Goal: Transaction & Acquisition: Download file/media

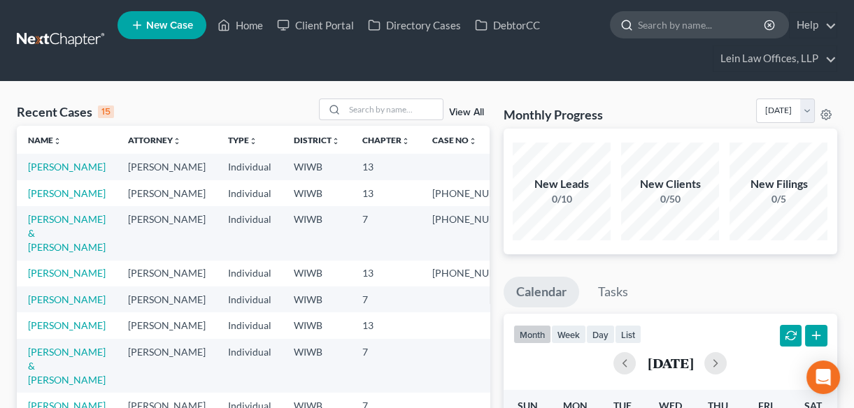
click at [661, 22] on input "search" at bounding box center [702, 25] width 128 height 26
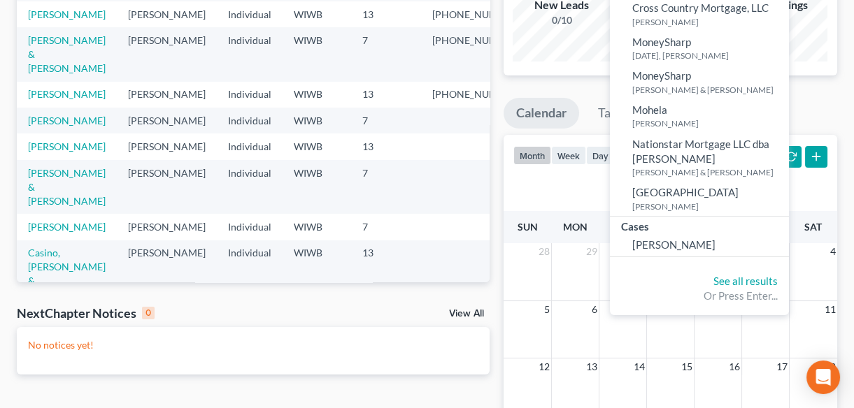
scroll to position [254, 0]
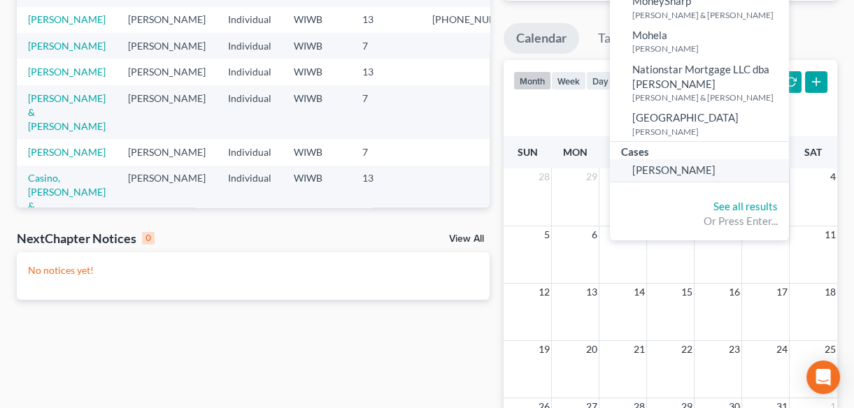
type input "mor"
drag, startPoint x: 682, startPoint y: 160, endPoint x: 656, endPoint y: 159, distance: 26.6
click at [682, 164] on span "[PERSON_NAME]" at bounding box center [673, 170] width 83 height 13
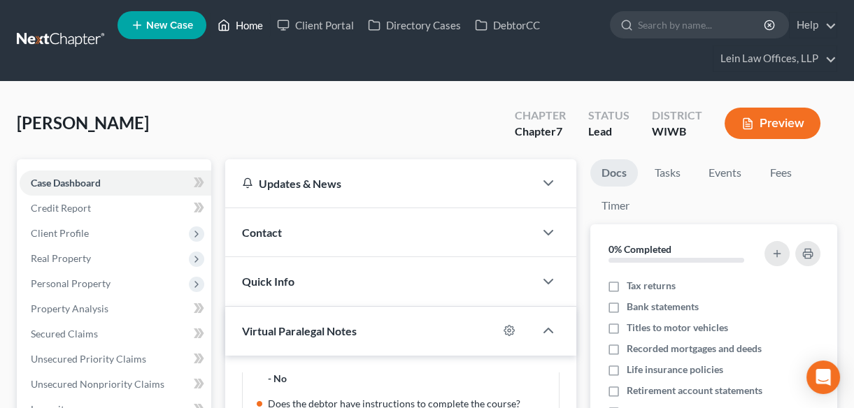
click at [253, 24] on link "Home" at bounding box center [239, 25] width 59 height 25
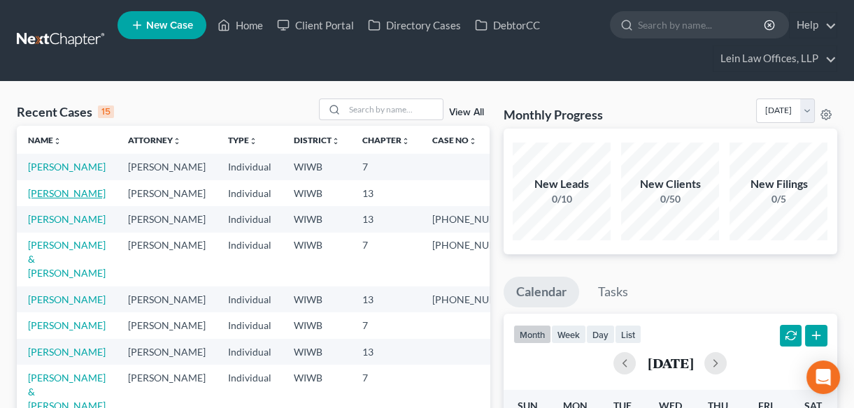
click at [38, 199] on link "[PERSON_NAME]" at bounding box center [67, 193] width 78 height 12
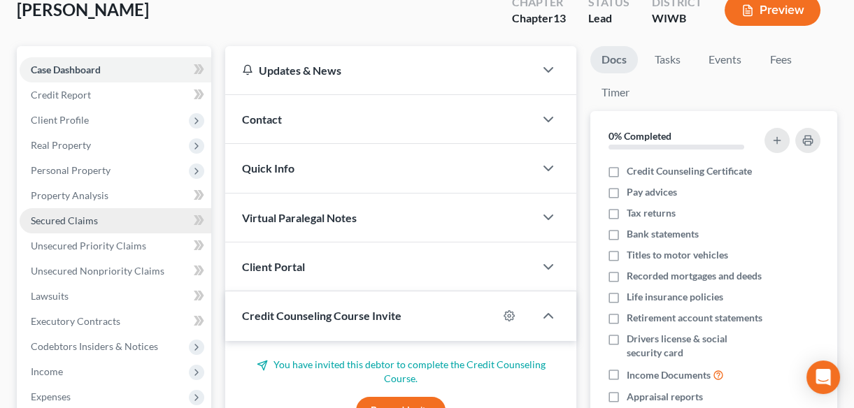
scroll to position [317, 0]
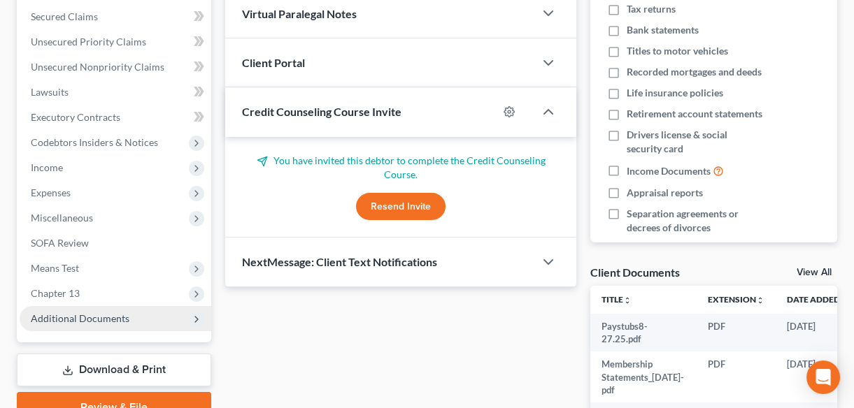
click at [55, 321] on span "Additional Documents" at bounding box center [80, 319] width 99 height 12
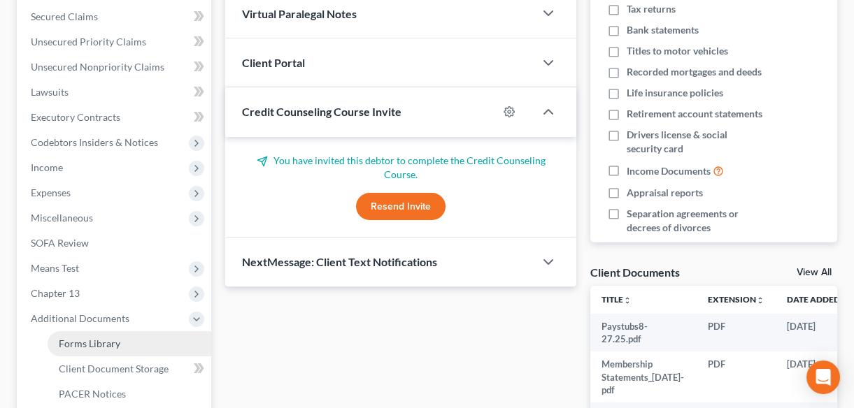
click at [77, 343] on span "Forms Library" at bounding box center [90, 344] width 62 height 12
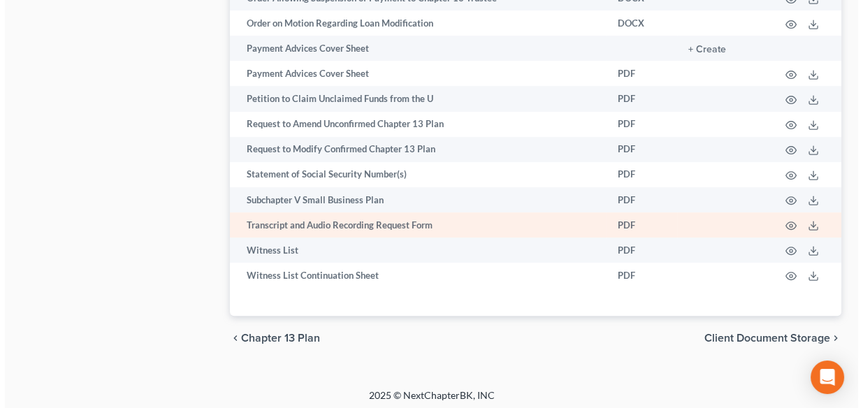
scroll to position [1008, 0]
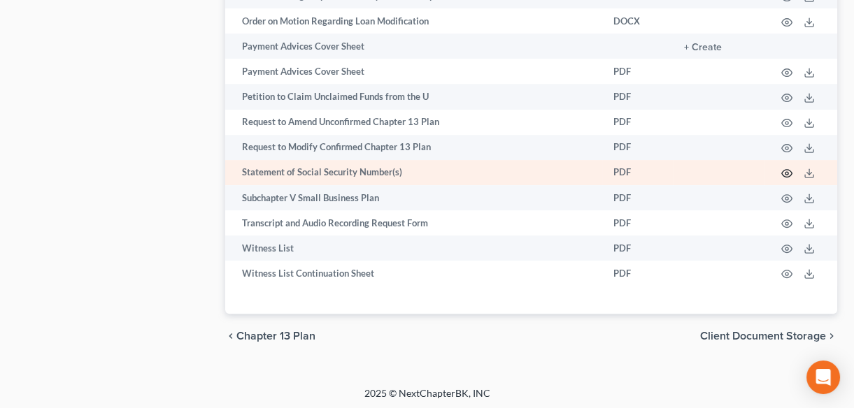
click at [785, 168] on icon "button" at bounding box center [786, 173] width 11 height 11
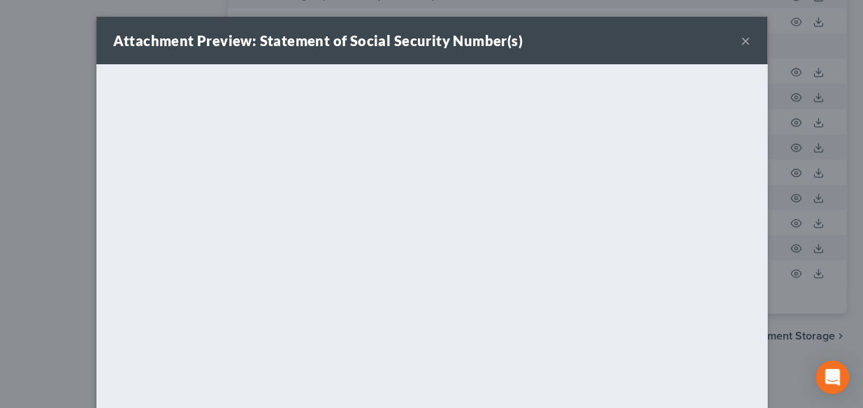
scroll to position [176, 0]
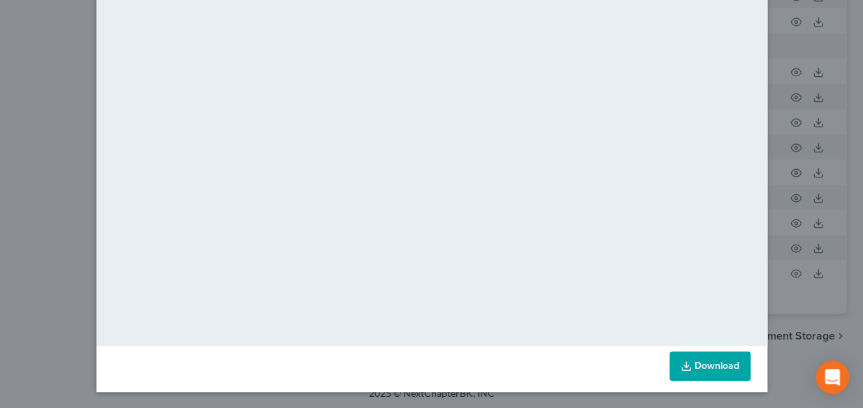
click at [691, 364] on link "Download" at bounding box center [710, 366] width 81 height 29
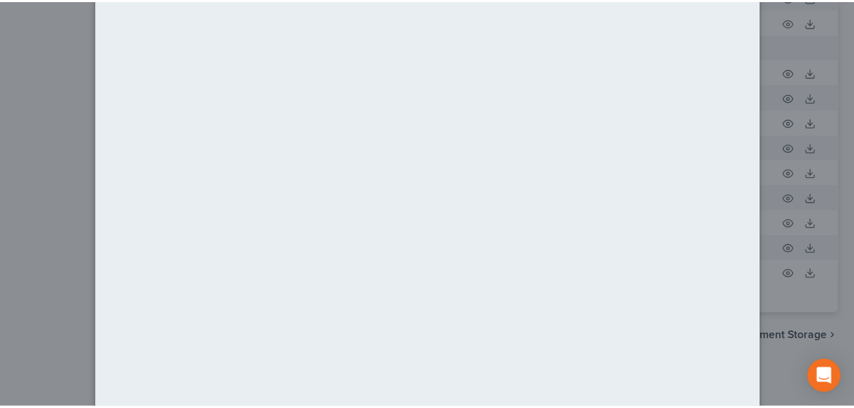
scroll to position [0, 0]
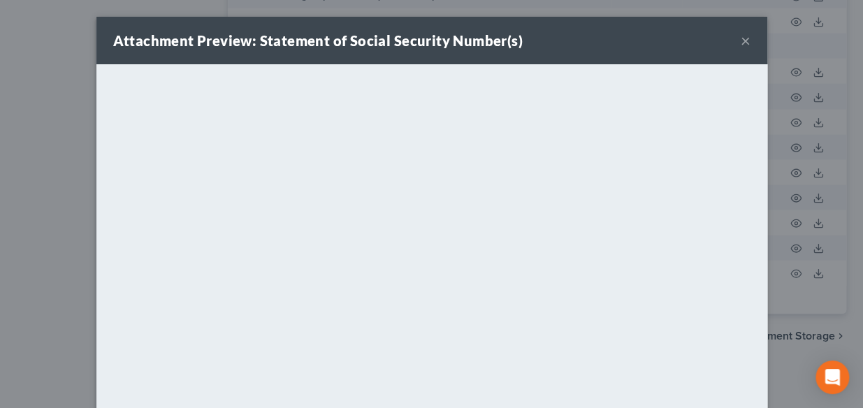
click at [742, 38] on button "×" at bounding box center [746, 40] width 10 height 17
